Goal: Transaction & Acquisition: Purchase product/service

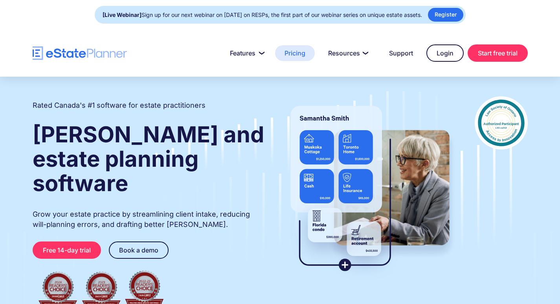
click at [299, 53] on link "Pricing" at bounding box center [295, 53] width 40 height 16
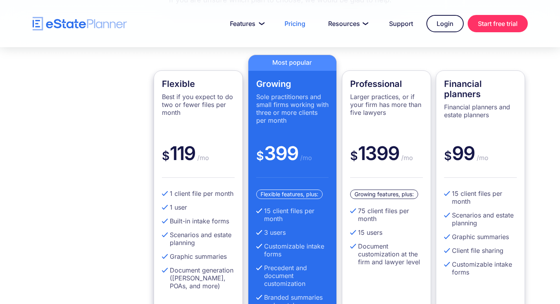
scroll to position [196, 0]
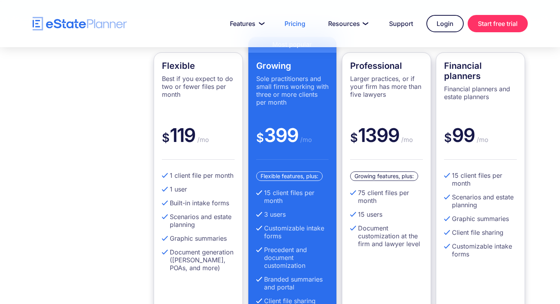
click at [390, 187] on div "Growing features, plus: 75 client files per month 15 users Document customizati…" at bounding box center [386, 243] width 73 height 145
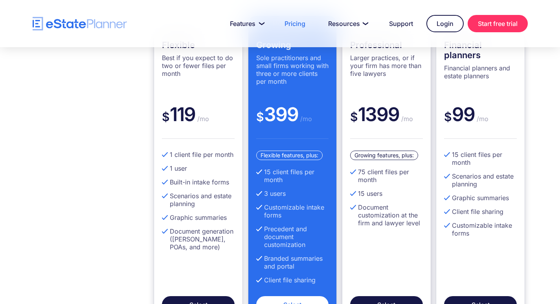
scroll to position [236, 0]
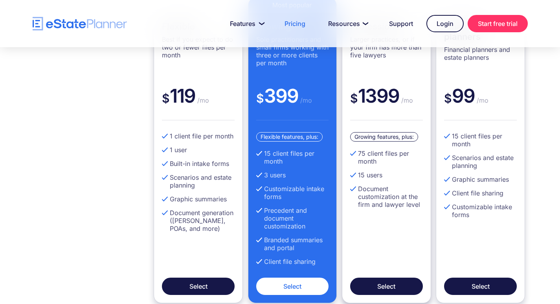
click at [383, 188] on li "Document customization at the firm and lawyer level" at bounding box center [386, 197] width 73 height 24
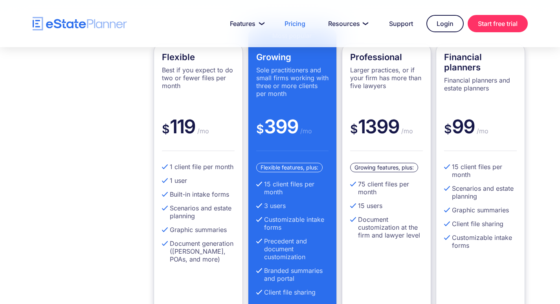
scroll to position [157, 0]
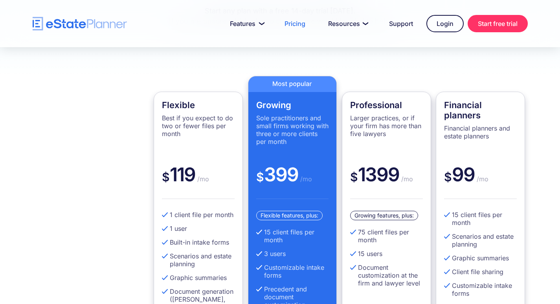
click at [383, 113] on div "Professional Larger practices, or if your firm has more than five lawyers" at bounding box center [386, 131] width 73 height 63
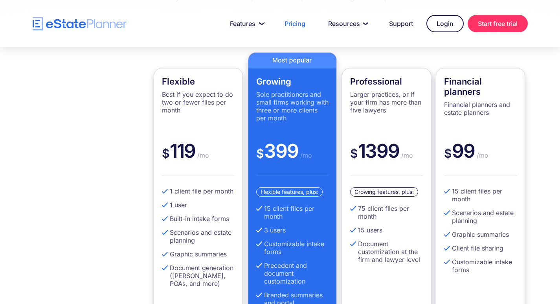
scroll to position [275, 0]
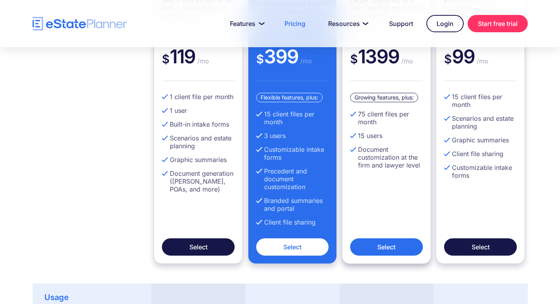
click at [400, 246] on link "Select" at bounding box center [386, 246] width 73 height 17
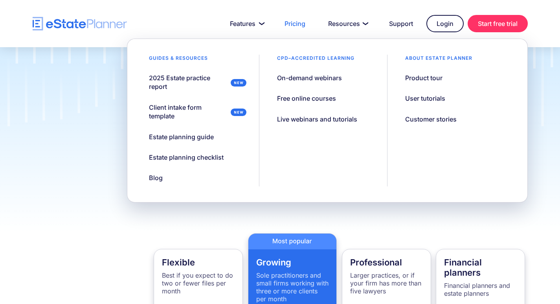
click at [119, 20] on img "home" at bounding box center [80, 24] width 94 height 14
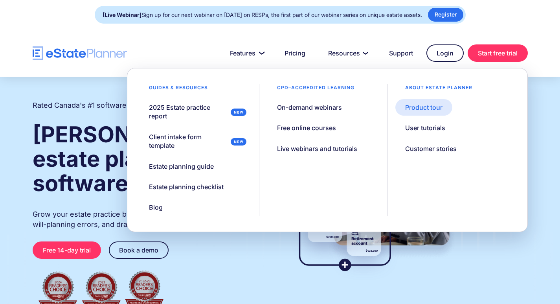
click at [423, 108] on div "Product tour" at bounding box center [423, 107] width 37 height 9
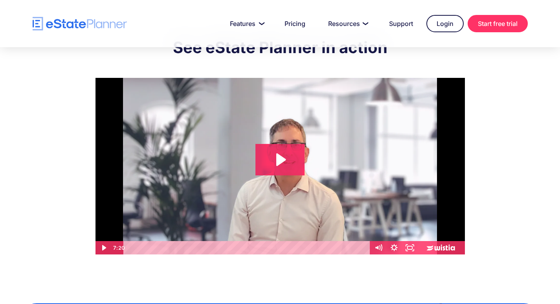
scroll to position [39, 0]
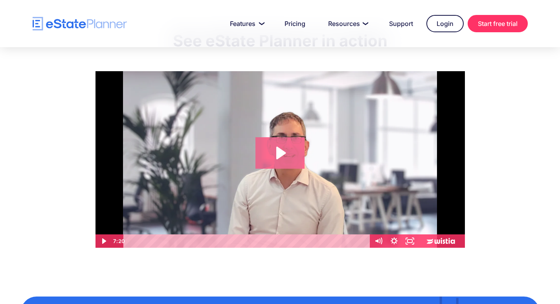
click at [264, 154] on icon "Play Video: eState Product Demo Video" at bounding box center [279, 152] width 49 height 31
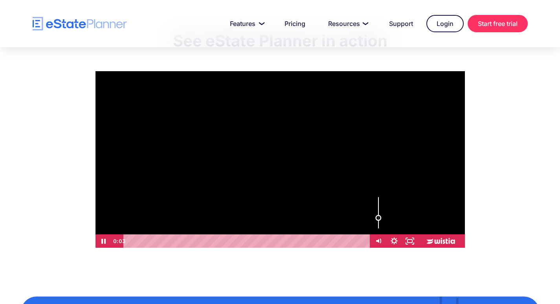
click at [379, 218] on div "Volume" at bounding box center [378, 212] width 16 height 43
click at [412, 238] on icon "Fullscreen" at bounding box center [409, 241] width 19 height 16
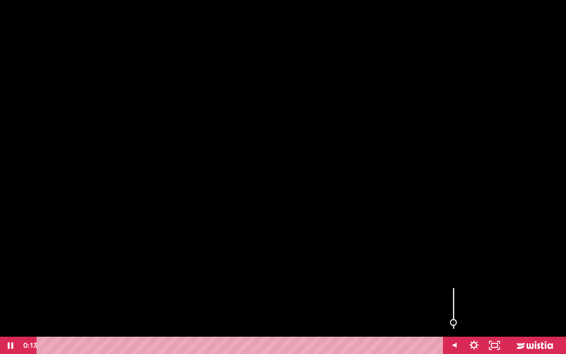
drag, startPoint x: 457, startPoint y: 315, endPoint x: 457, endPoint y: 322, distance: 7.5
click at [457, 303] on div "Volume" at bounding box center [453, 322] width 13 height 13
click at [227, 268] on div at bounding box center [283, 177] width 566 height 354
click at [499, 303] on icon "Unfullscreen" at bounding box center [494, 345] width 24 height 21
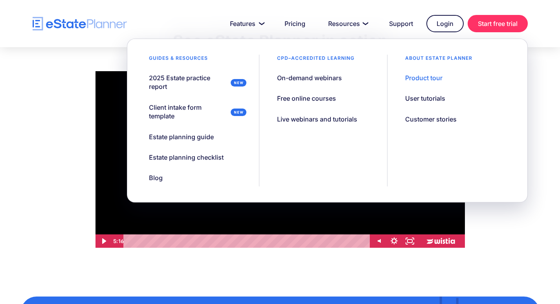
click at [281, 151] on div "CPD–accredited learning On-demand webinars Free online courses Live webinars an…" at bounding box center [323, 121] width 128 height 132
click at [280, 224] on div at bounding box center [279, 159] width 369 height 176
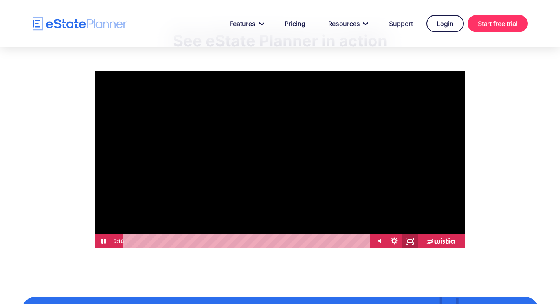
click at [412, 242] on icon "Fullscreen" at bounding box center [409, 240] width 16 height 13
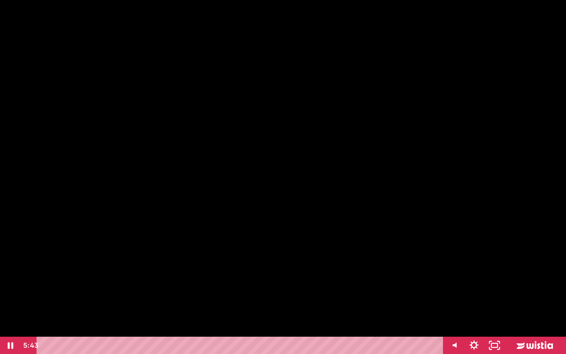
click at [157, 115] on div at bounding box center [283, 177] width 566 height 354
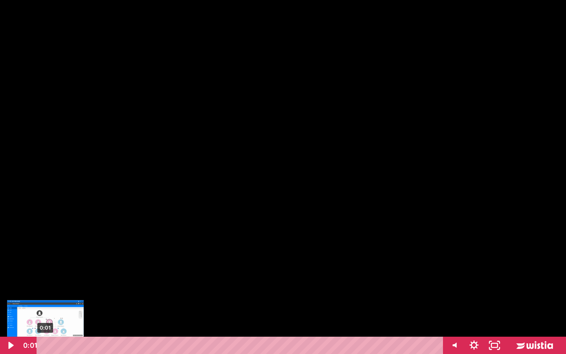
click at [45, 303] on div "0:01" at bounding box center [241, 344] width 394 height 17
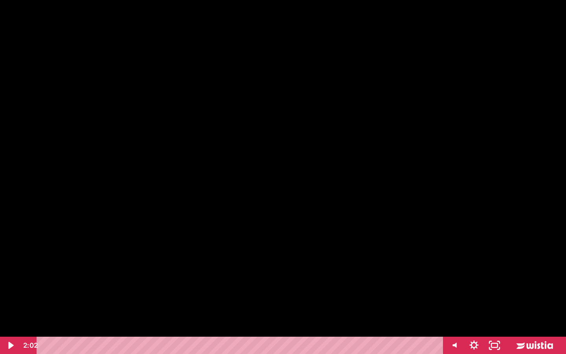
click at [154, 303] on div "Click for sound @keyframes VOLUME_SMALL_WAVE_FLASH { 0% { opacity: 0; } 33% { o…" at bounding box center [283, 177] width 566 height 354
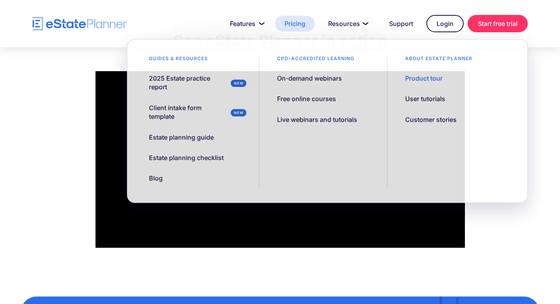
click at [304, 21] on link "Pricing" at bounding box center [295, 24] width 40 height 16
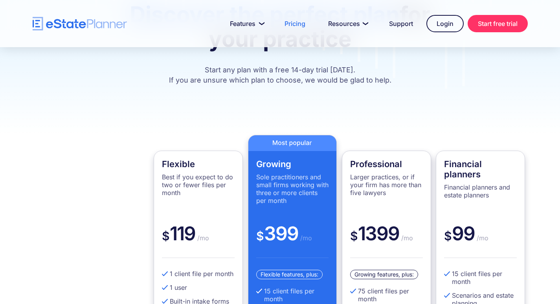
scroll to position [236, 0]
